Goal: Information Seeking & Learning: Learn about a topic

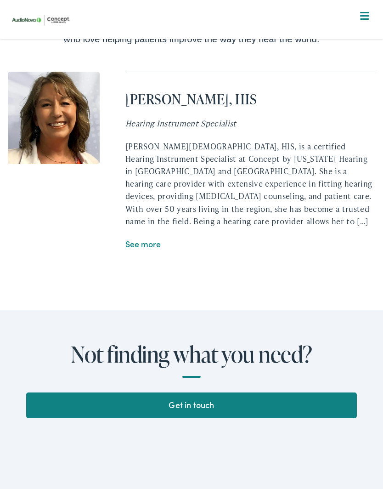
scroll to position [1934, 0]
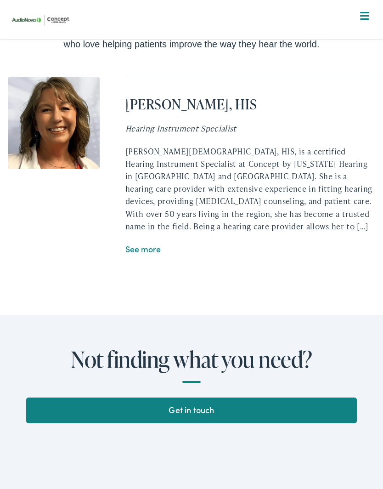
click at [149, 243] on link "See more" at bounding box center [142, 248] width 35 height 11
click at [148, 243] on link "See more" at bounding box center [142, 248] width 35 height 11
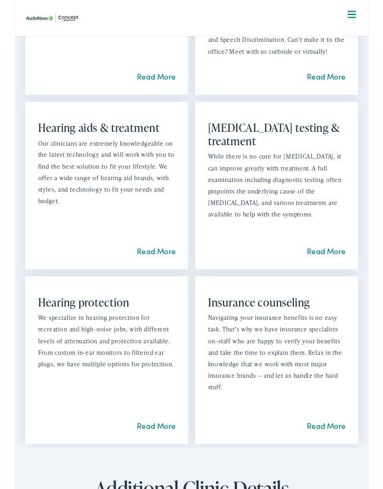
scroll to position [837, 0]
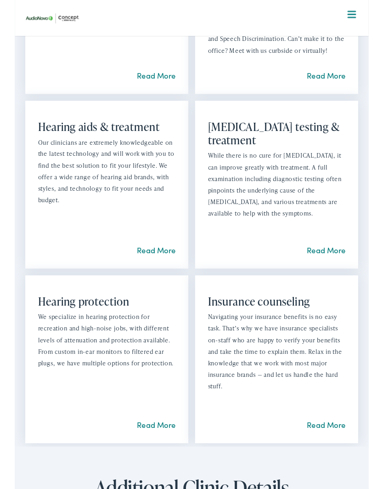
click at [155, 265] on link "Read More" at bounding box center [153, 270] width 42 height 11
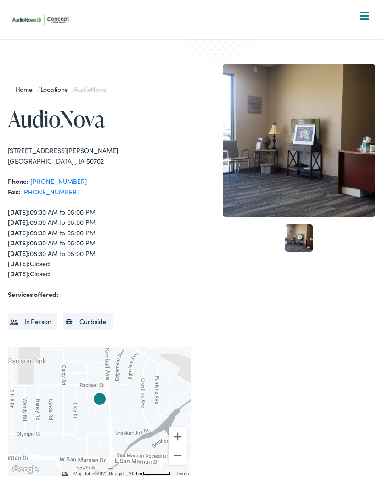
scroll to position [877, 0]
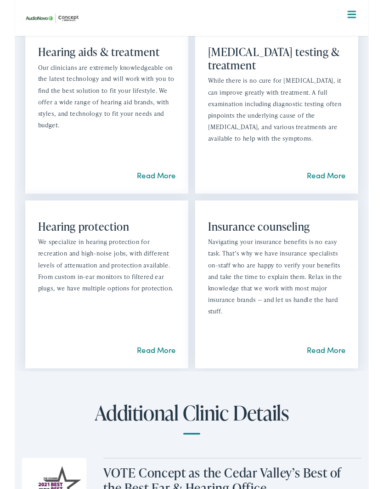
click at [312, 185] on div "Tinnitus testing & treatment While there is no cure for tinnitus, it can improv…" at bounding box center [283, 118] width 176 height 181
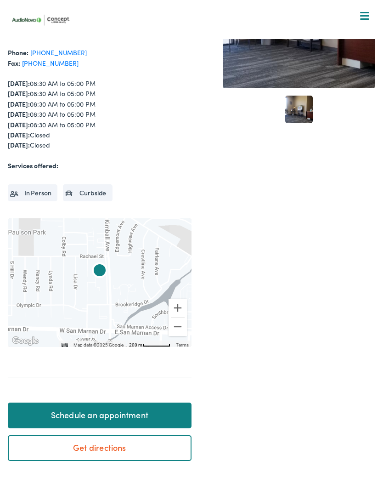
scroll to position [0, 0]
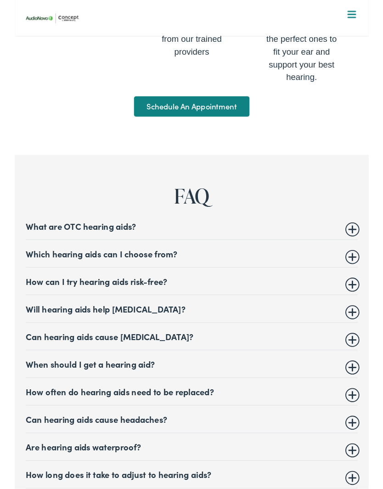
scroll to position [4392, 0]
click at [362, 242] on summary "What are OTC hearing aids?" at bounding box center [191, 243] width 359 height 11
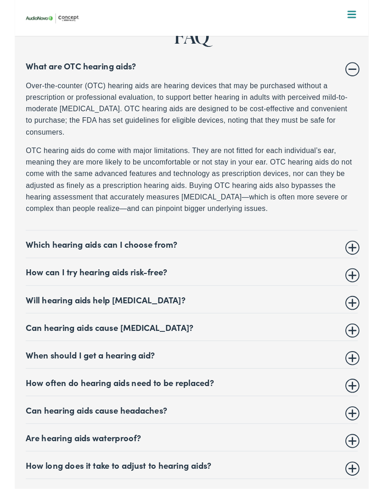
scroll to position [4568, 0]
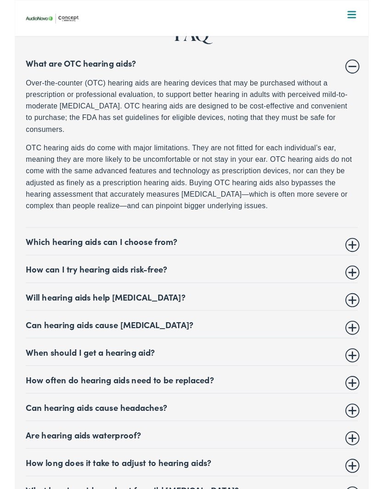
click at [362, 287] on summary "How can I try hearing aids risk-free?" at bounding box center [191, 290] width 359 height 11
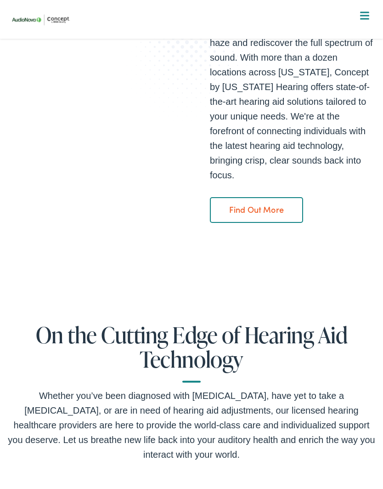
scroll to position [0, 0]
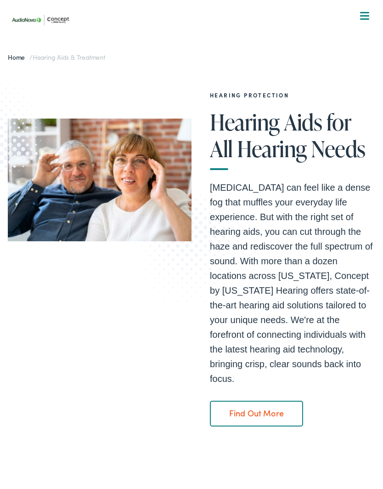
click at [368, 15] on span at bounding box center [364, 15] width 9 height 1
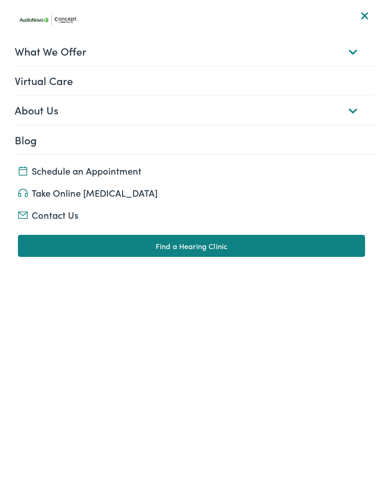
click at [353, 52] on link "What We Offer" at bounding box center [195, 51] width 361 height 28
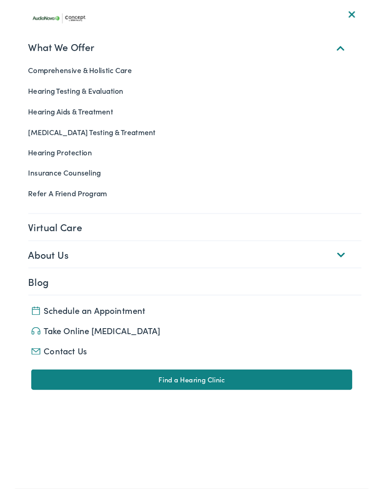
scroll to position [140, 0]
click at [109, 358] on link "Take Online [MEDICAL_DATA]" at bounding box center [192, 357] width 348 height 13
